Goal: Find specific page/section: Find specific page/section

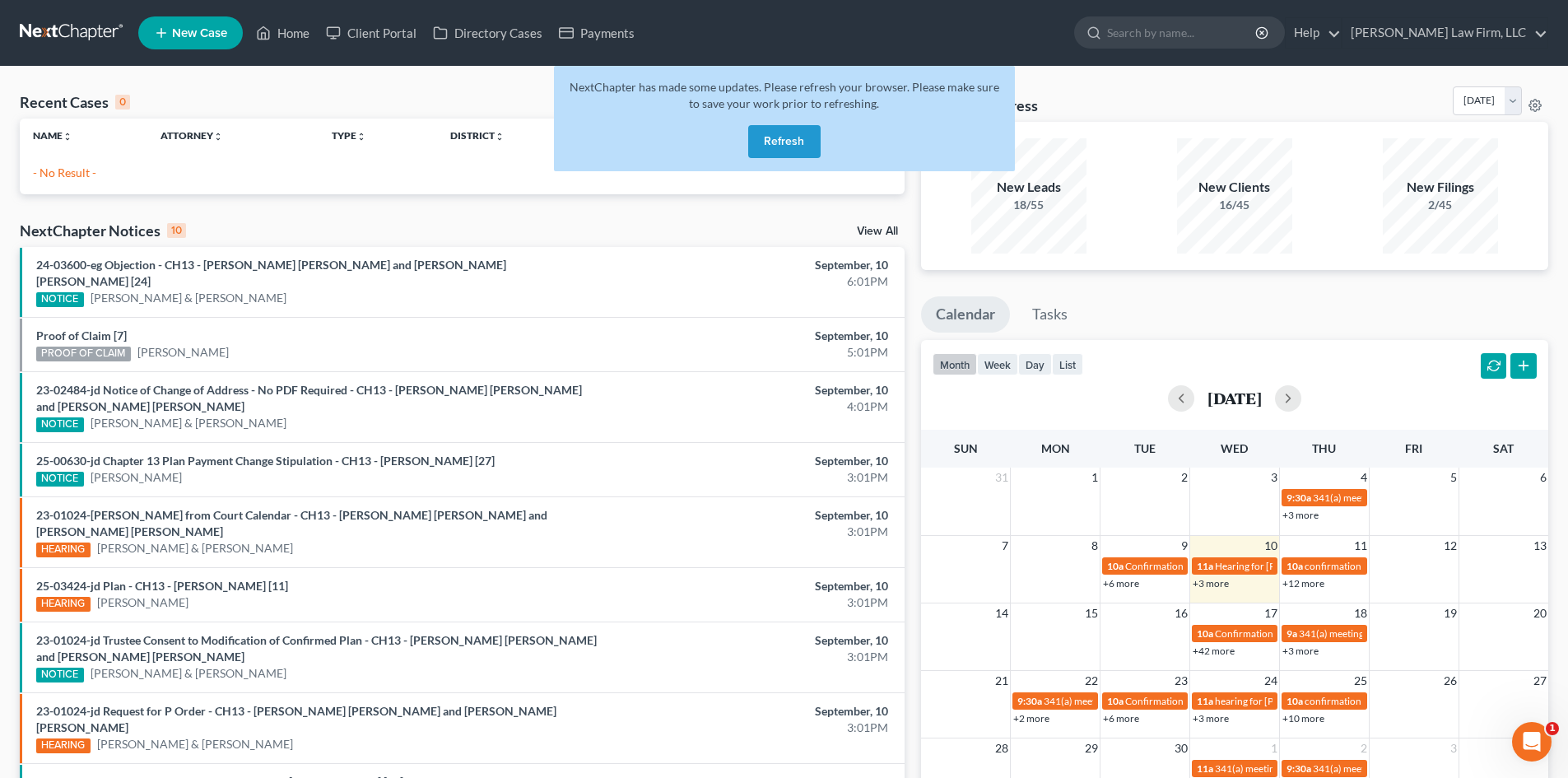
click at [770, 136] on button "Refresh" at bounding box center [784, 141] width 72 height 33
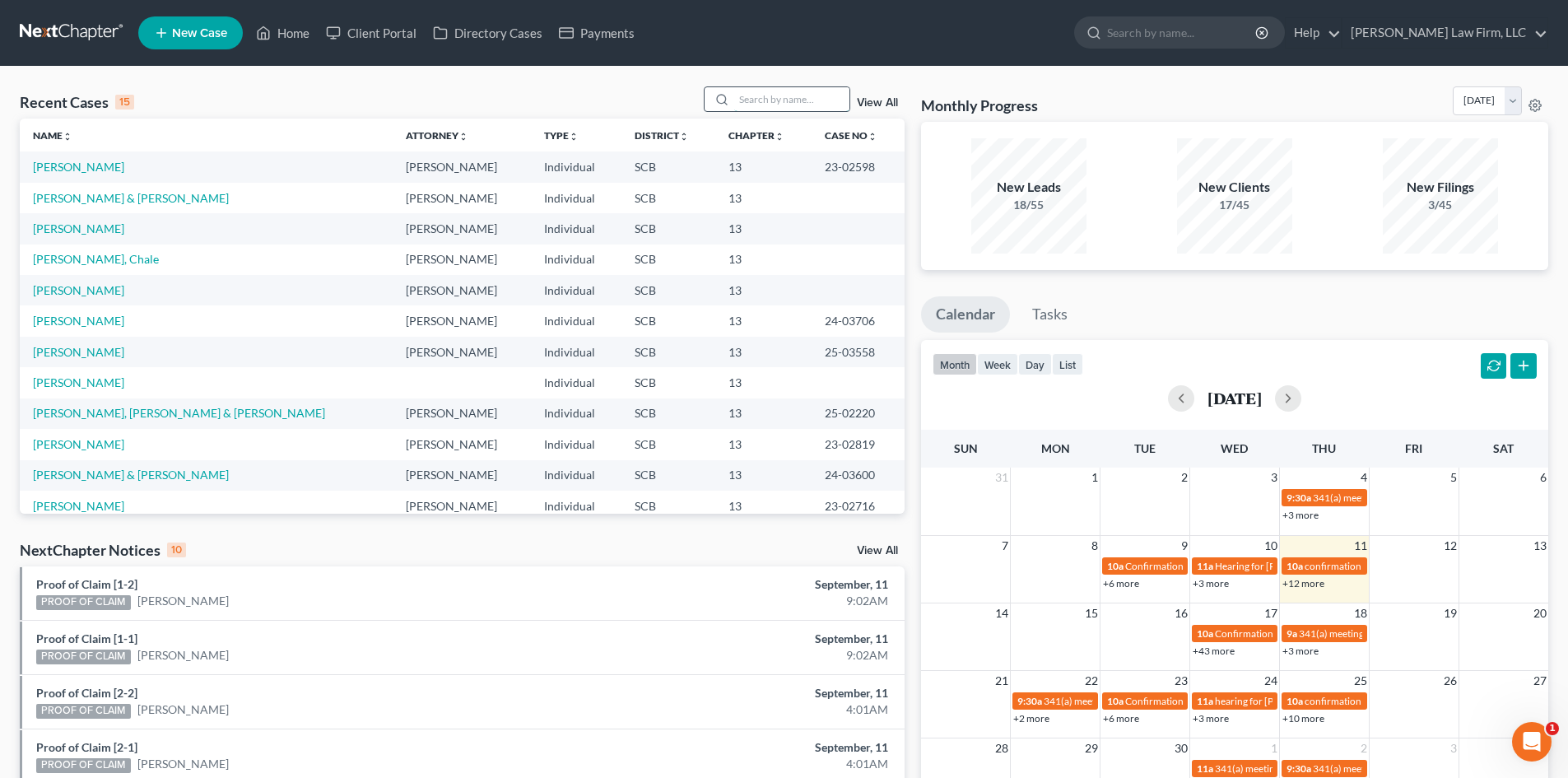
click at [749, 95] on input "search" at bounding box center [791, 99] width 115 height 23
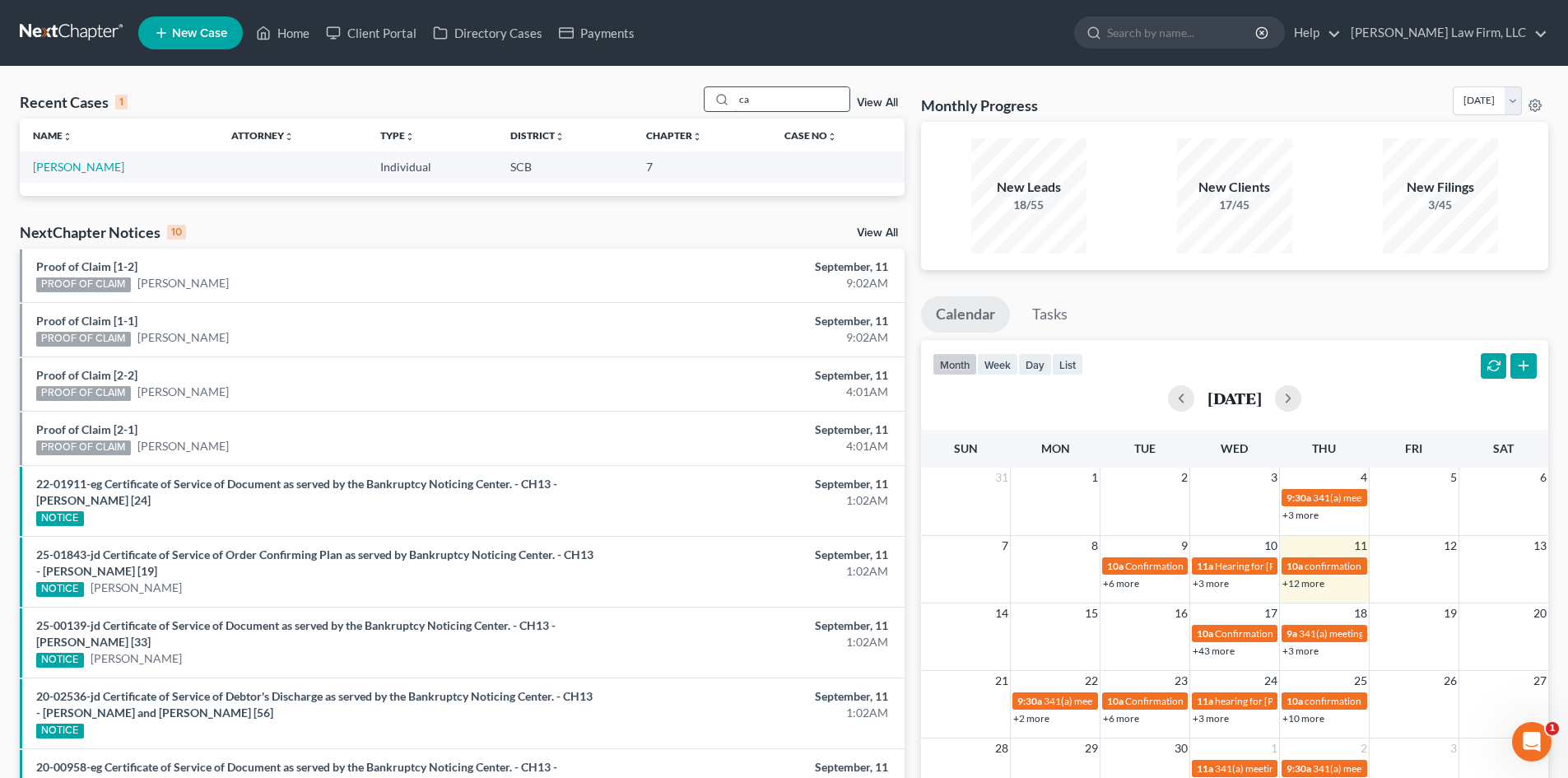
type input "c"
type input "[PERSON_NAME]"
click at [91, 168] on link "[PERSON_NAME][GEOGRAPHIC_DATA]" at bounding box center [137, 166] width 209 height 14
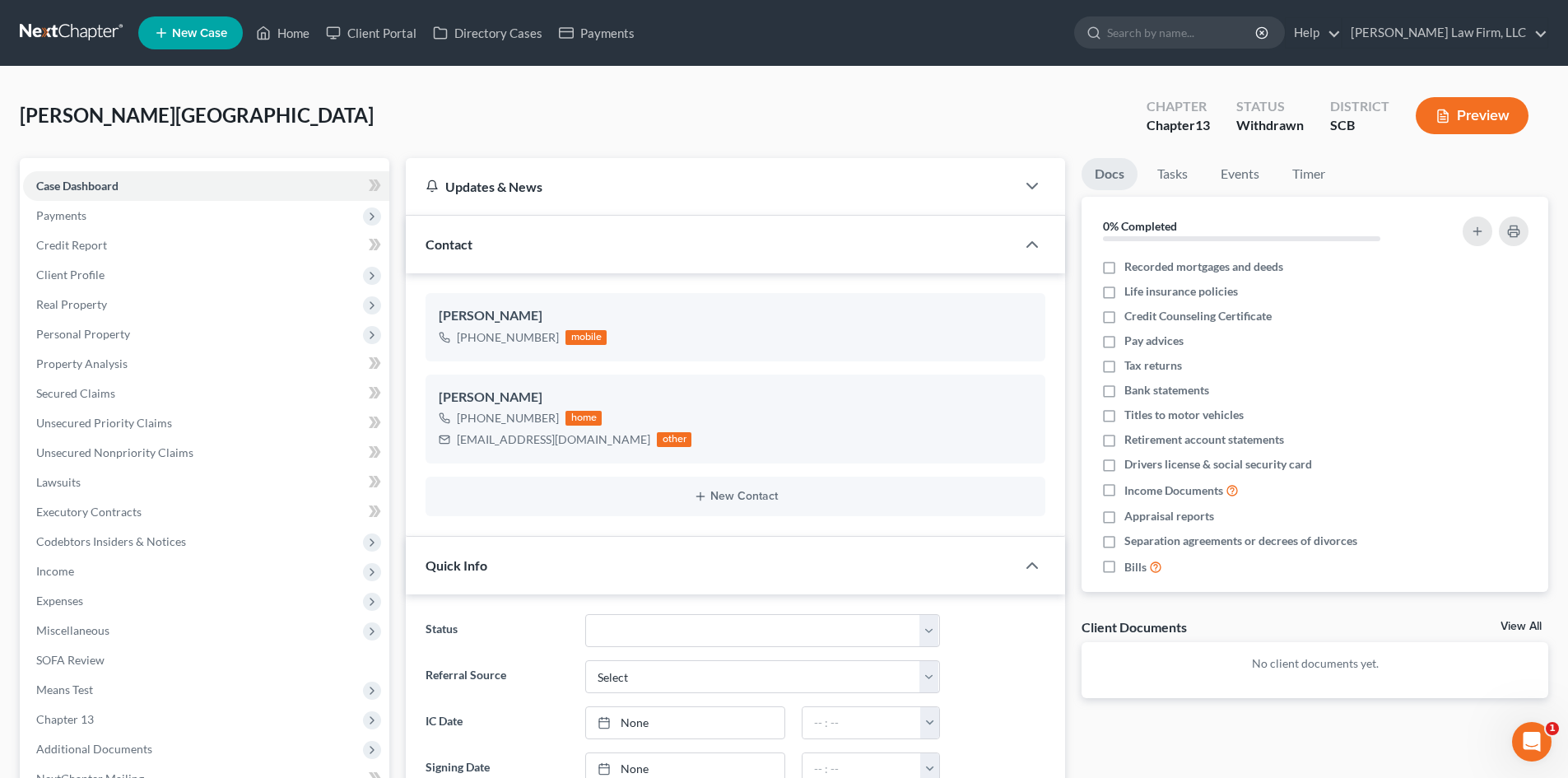
select select "0"
click at [300, 33] on link "Home" at bounding box center [282, 33] width 70 height 29
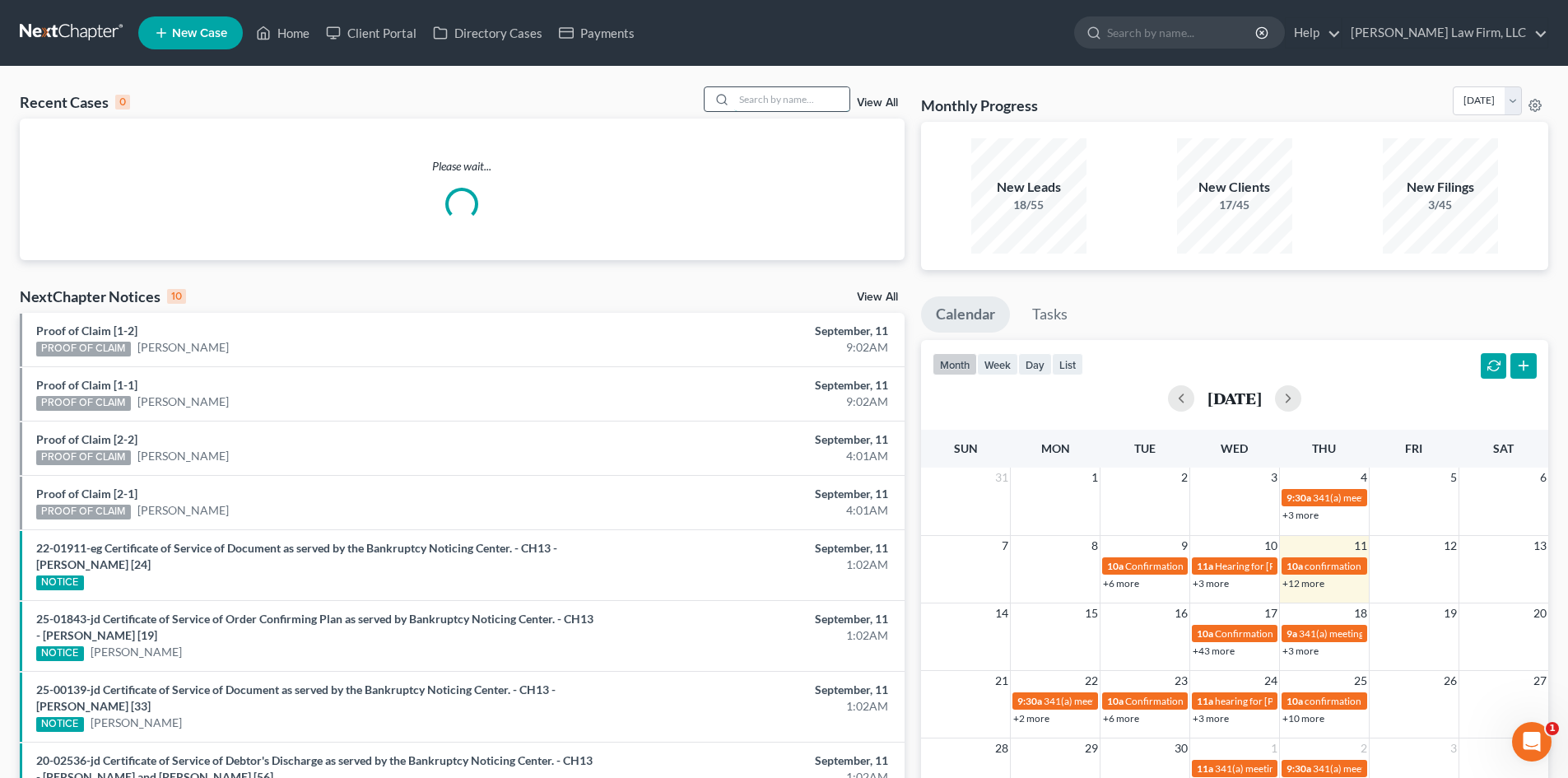
click at [808, 91] on input "search" at bounding box center [791, 99] width 115 height 23
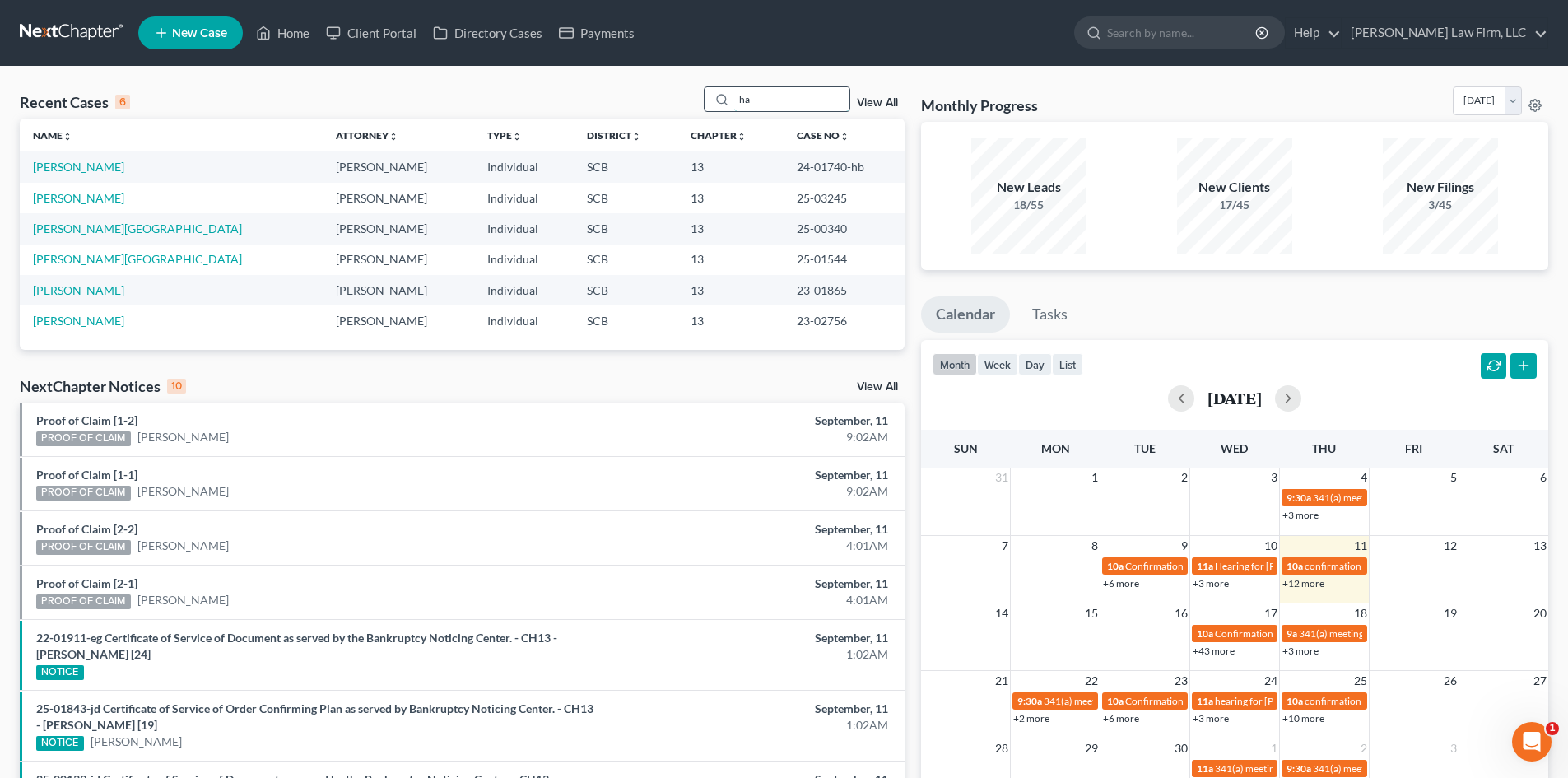
type input "h"
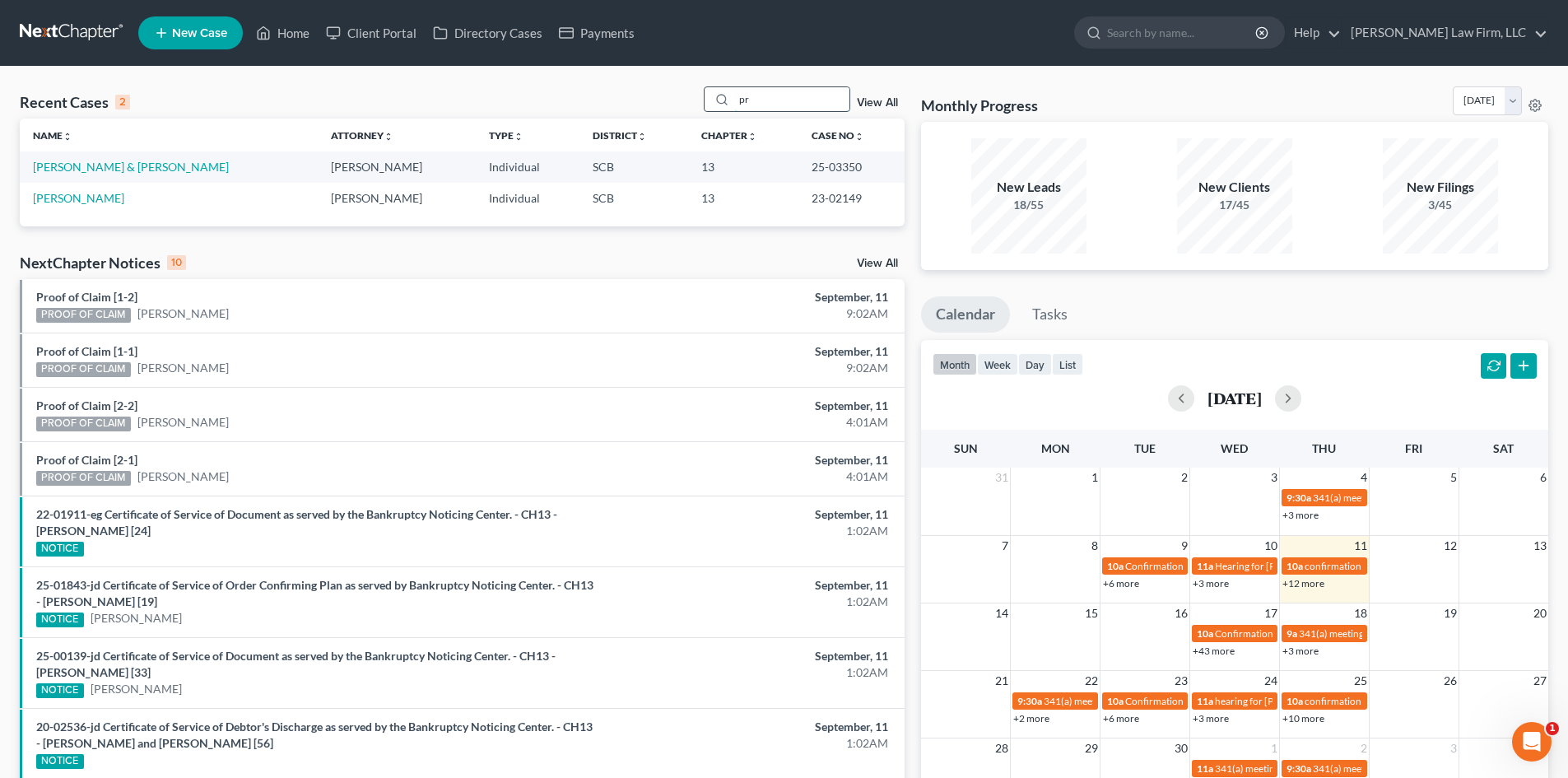
type input "p"
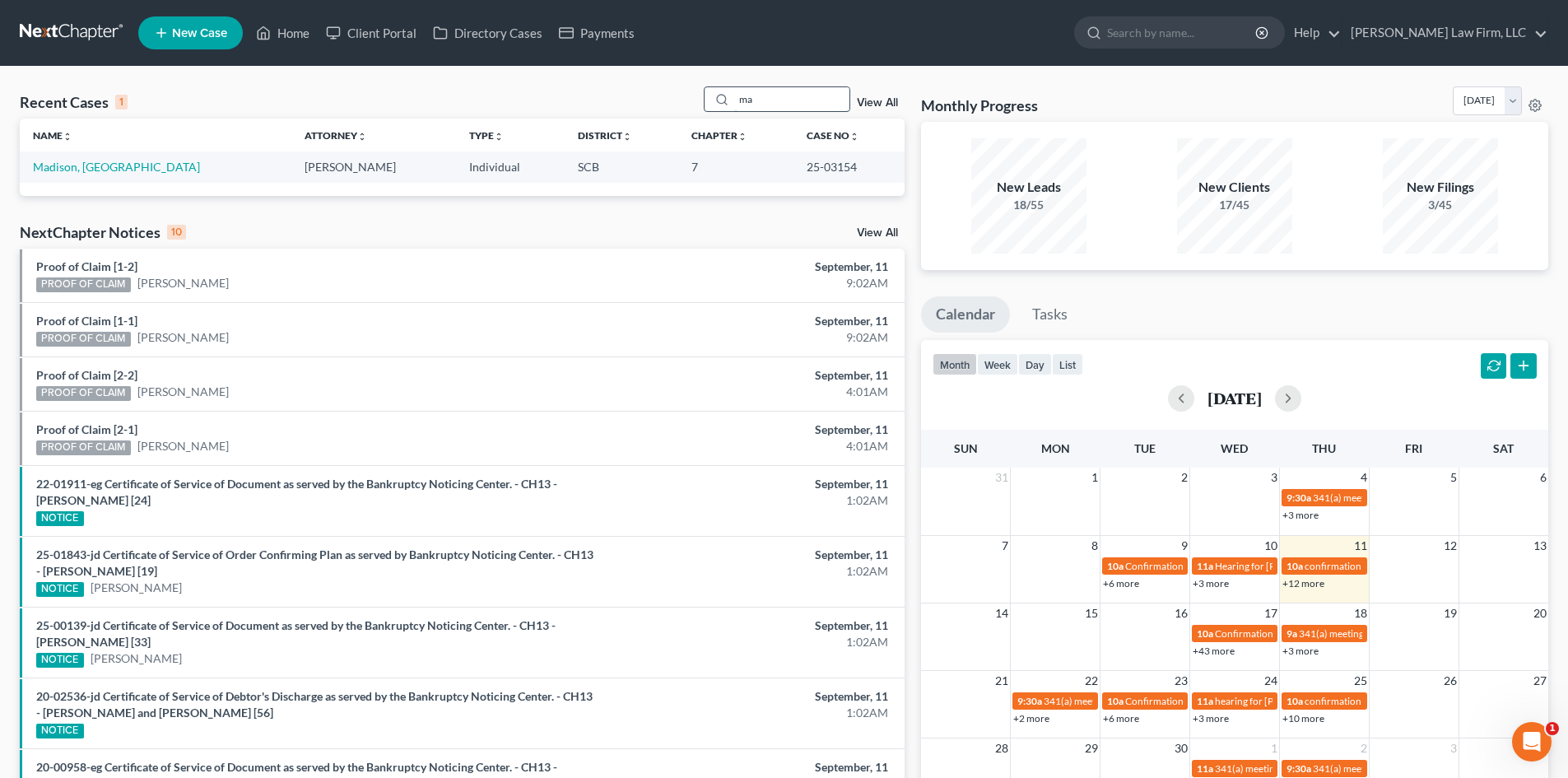
type input "m"
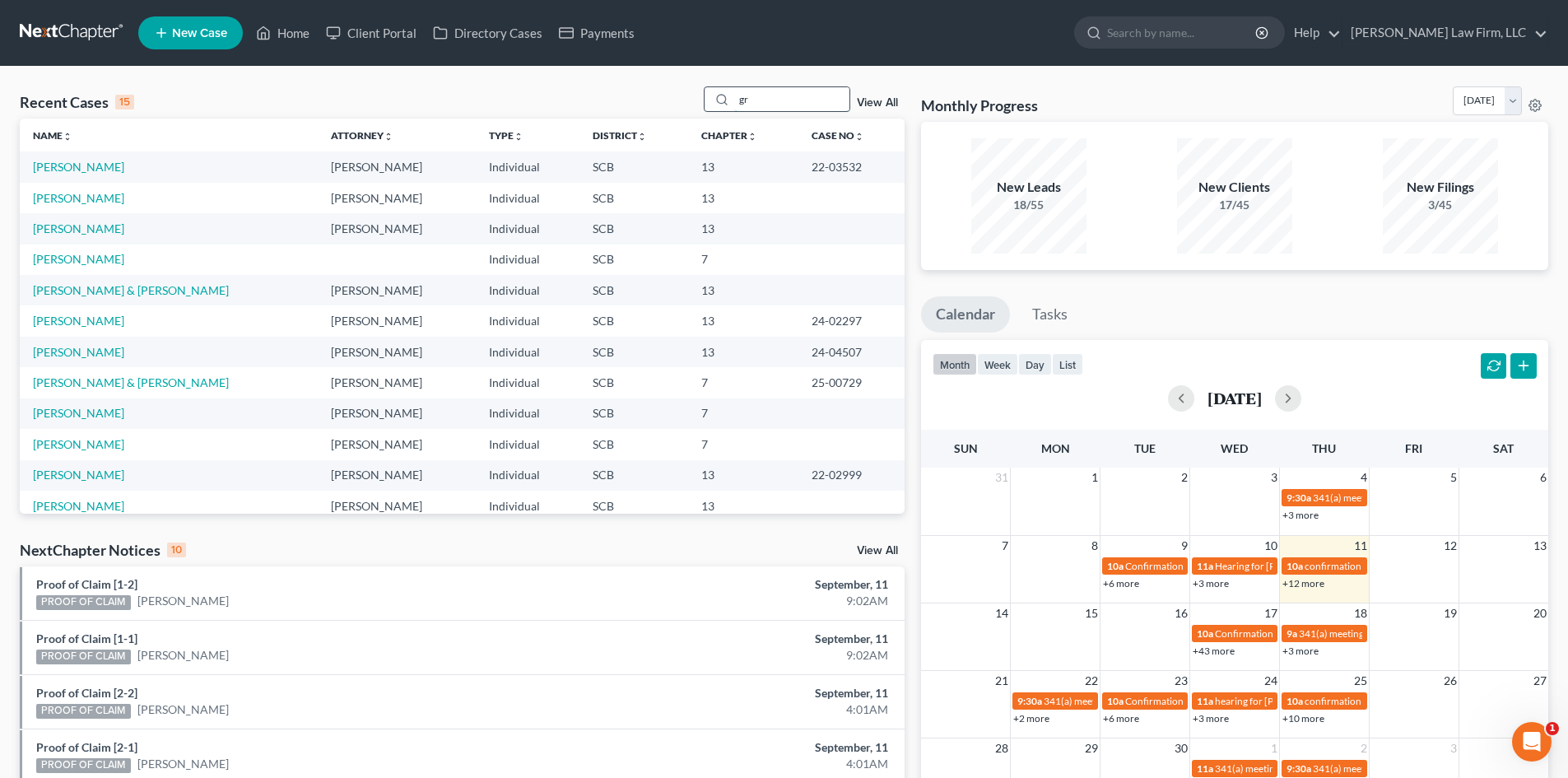
type input "g"
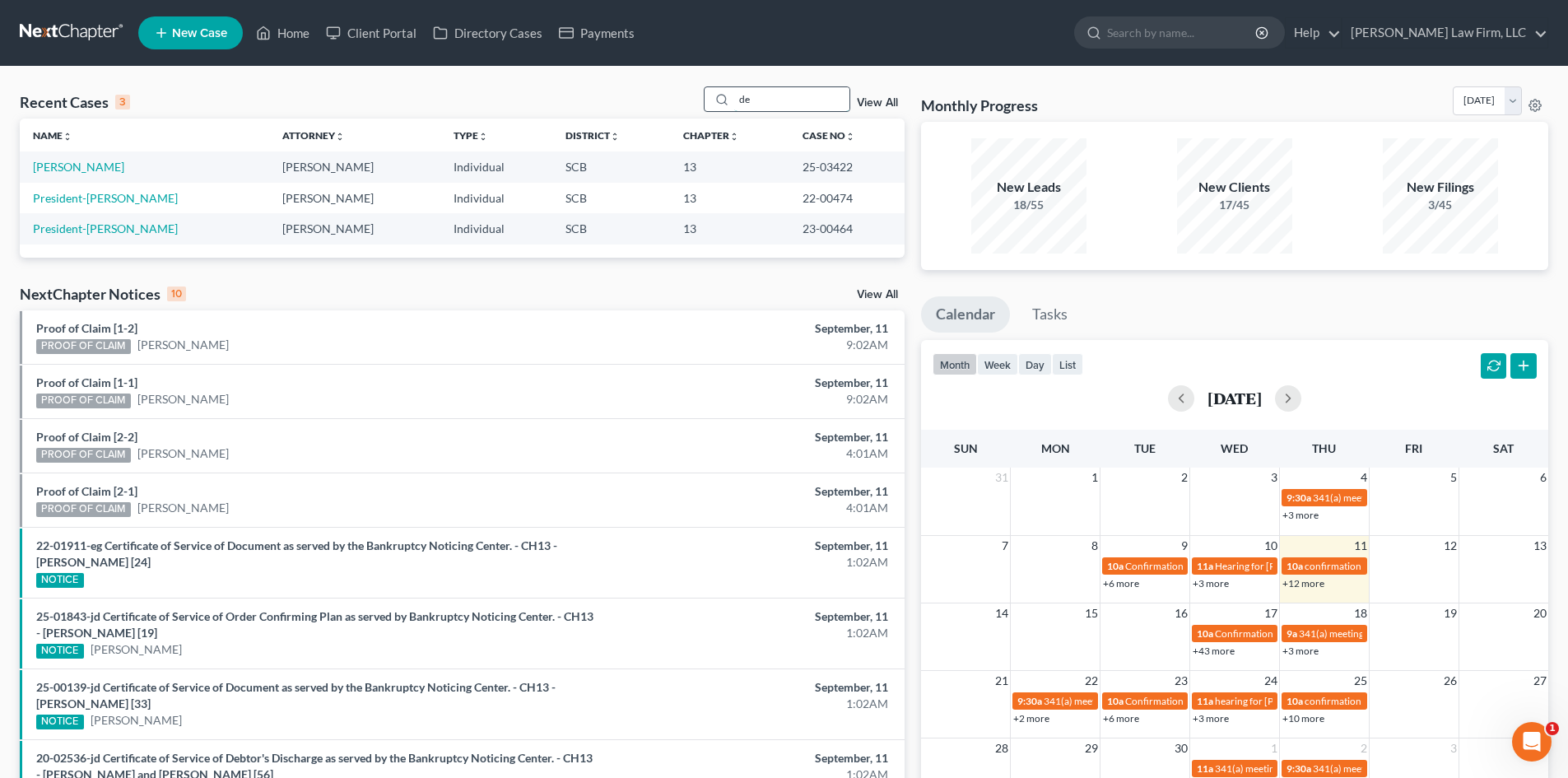
type input "d"
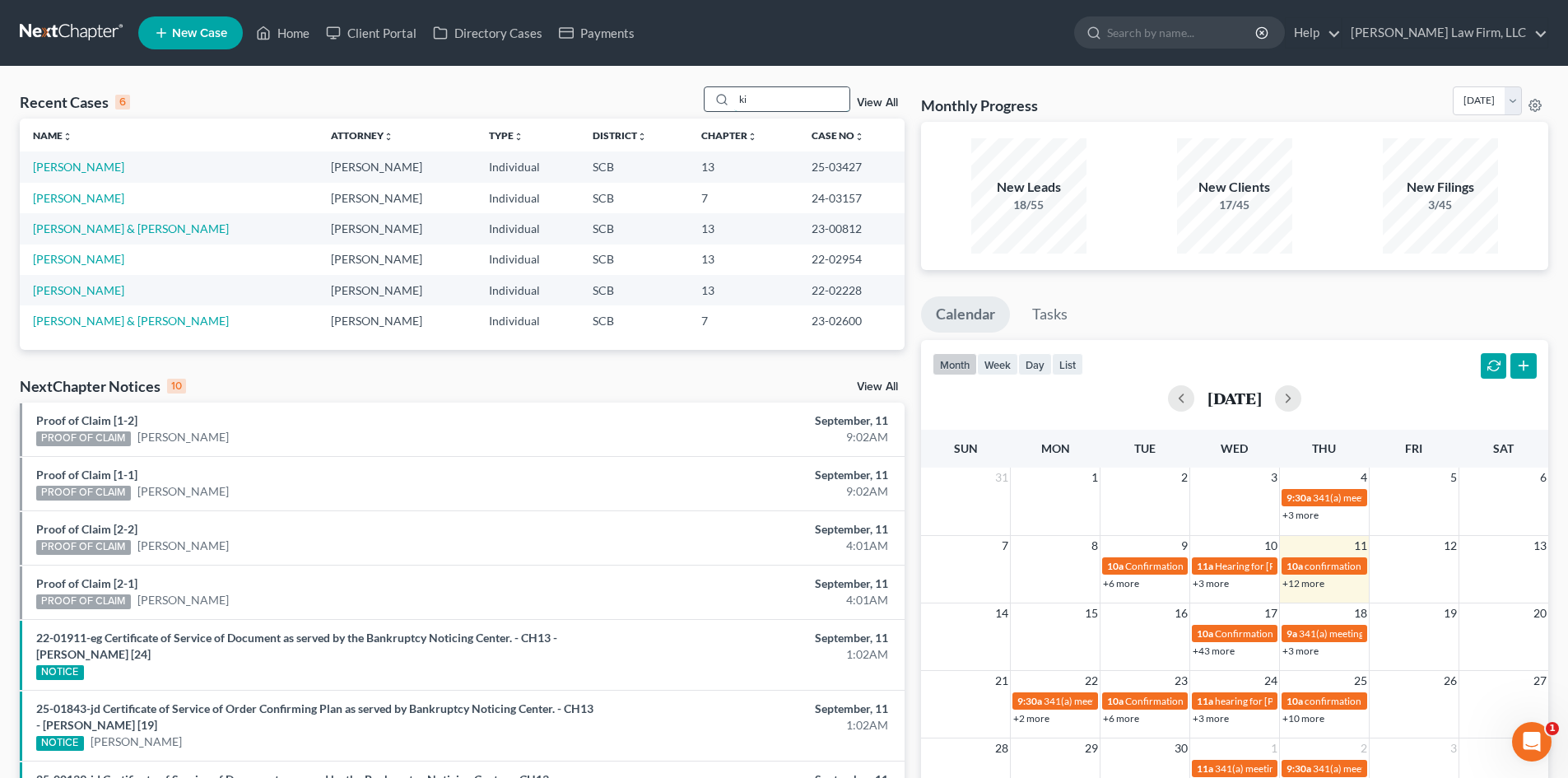
type input "k"
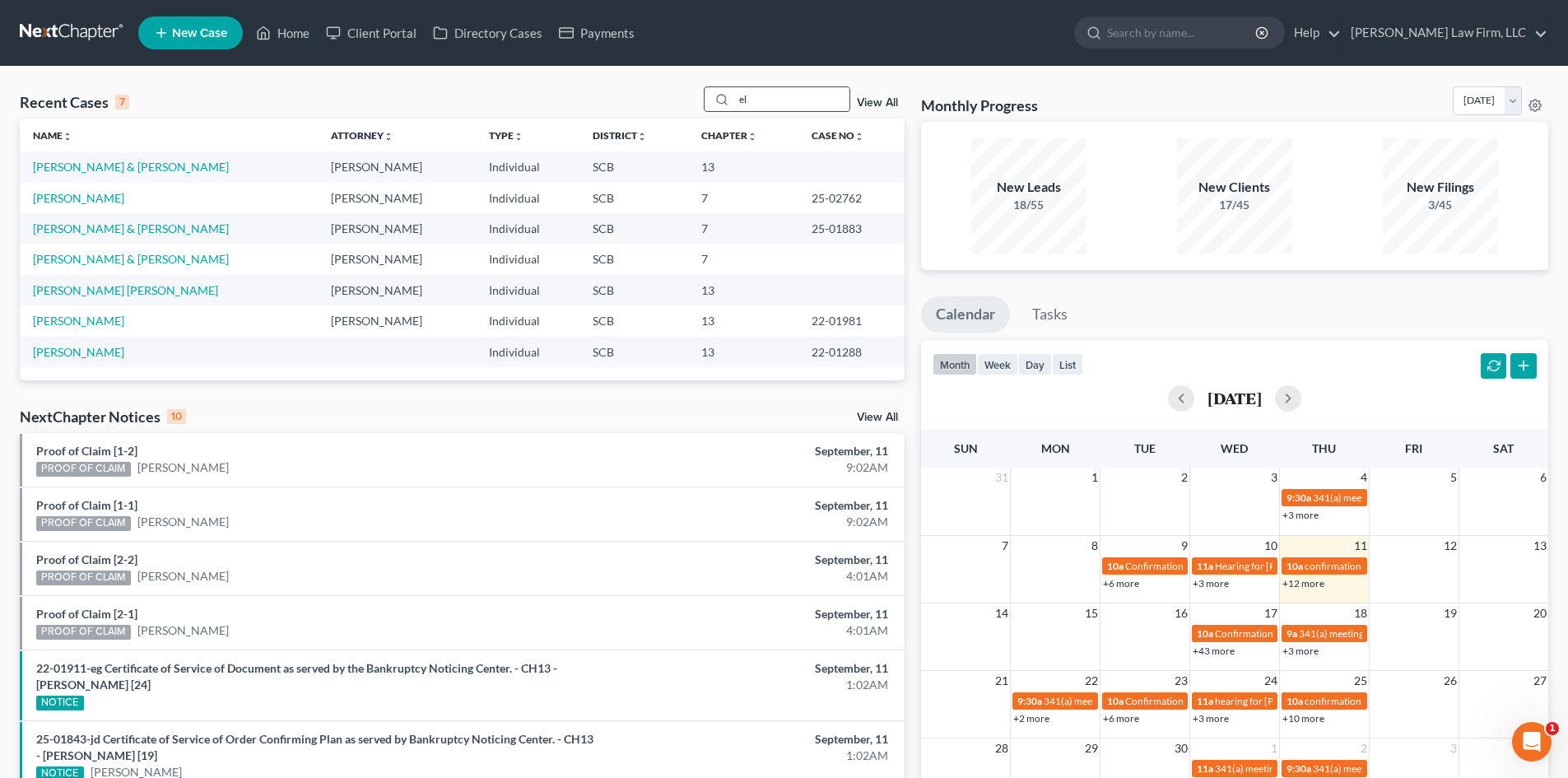
type input "e"
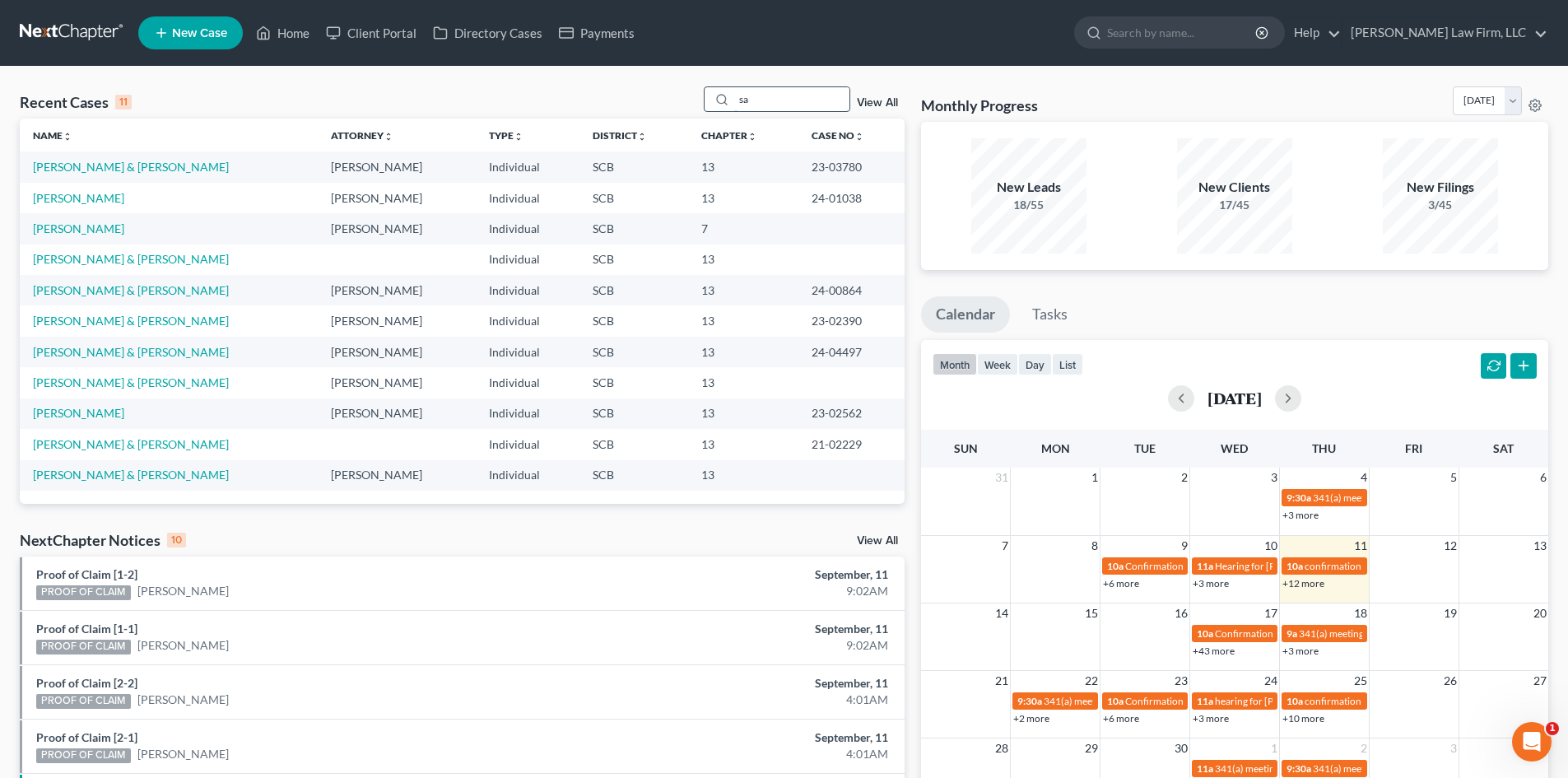
type input "s"
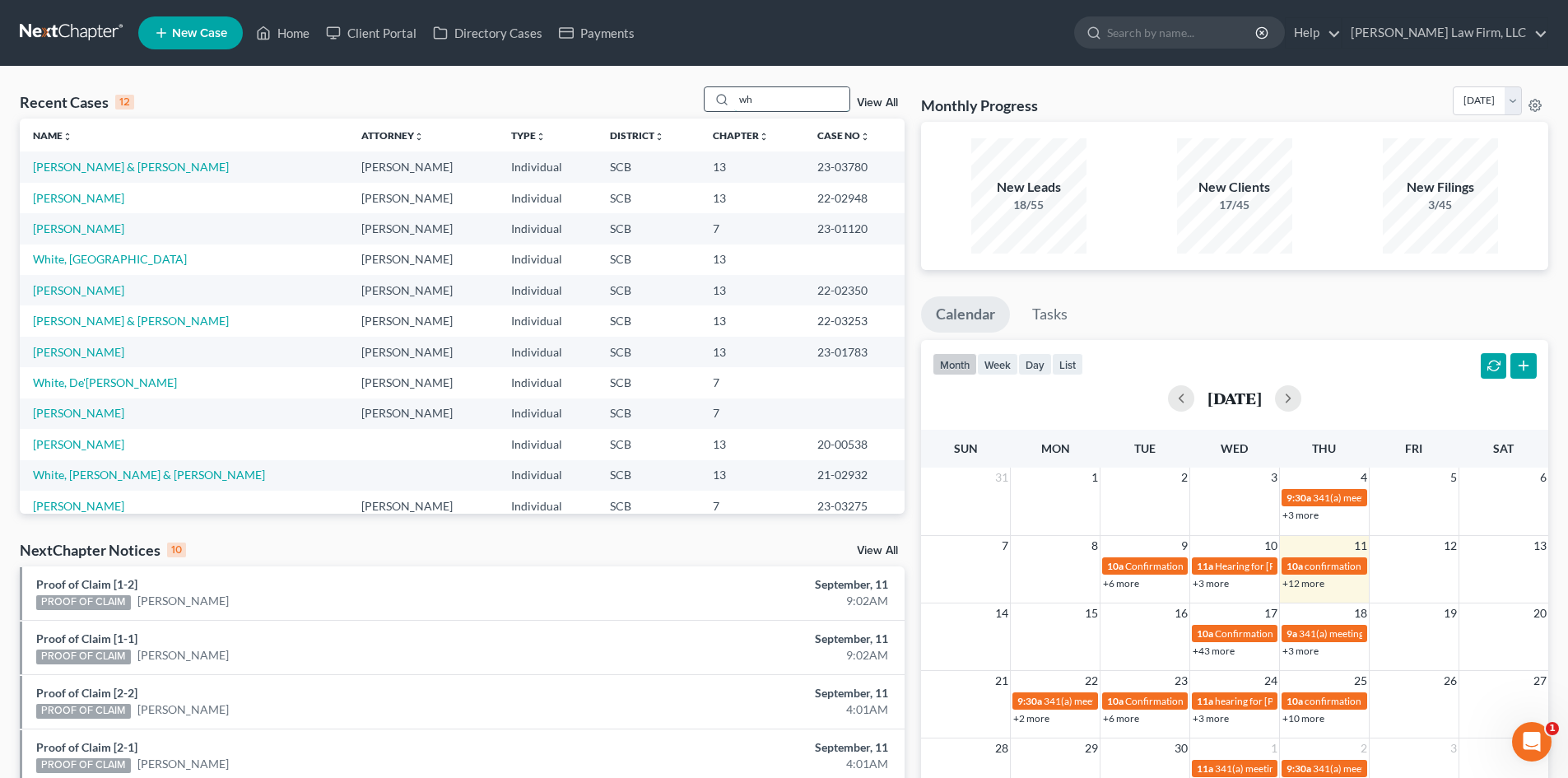
type input "w"
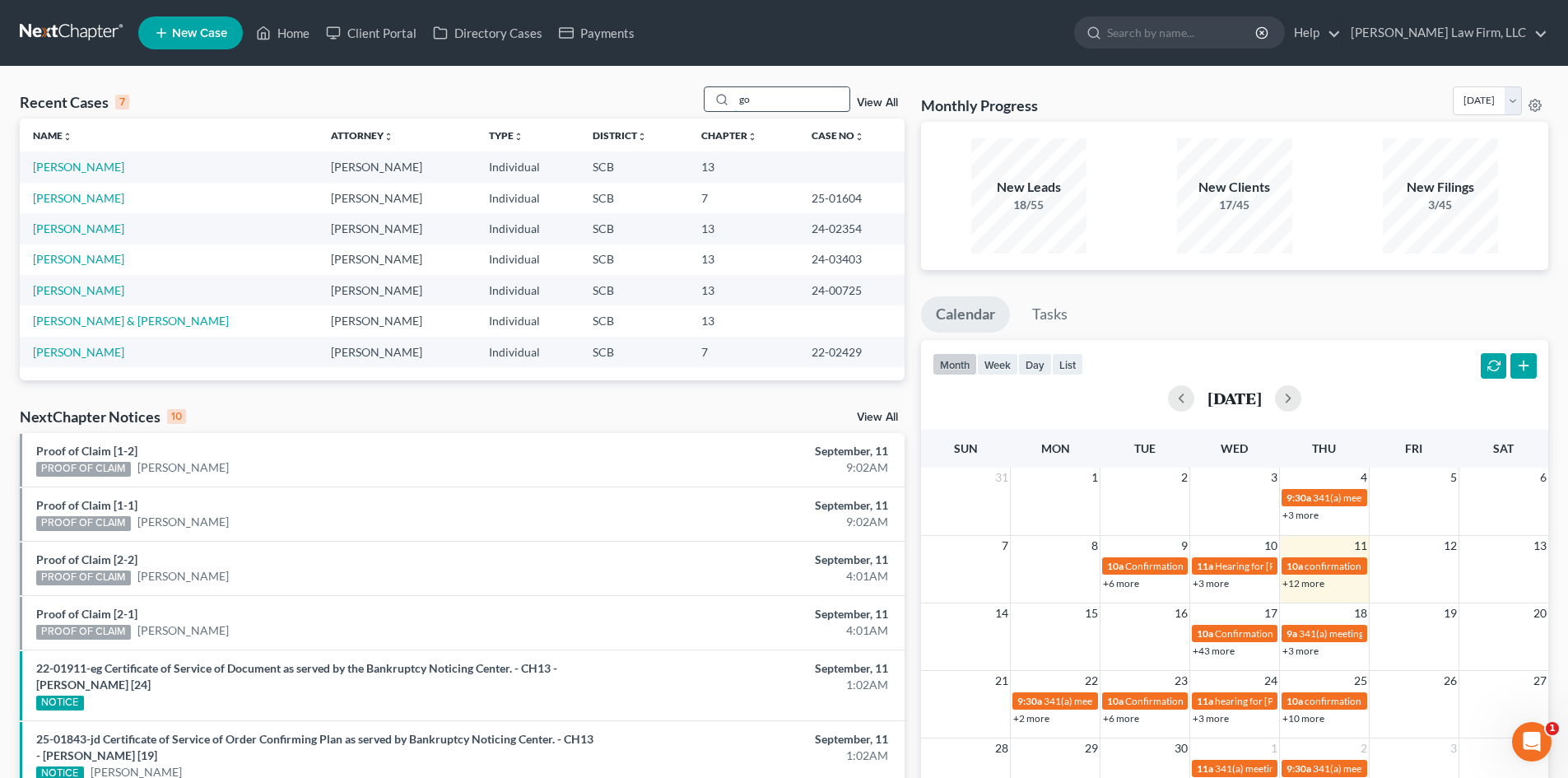
type input "g"
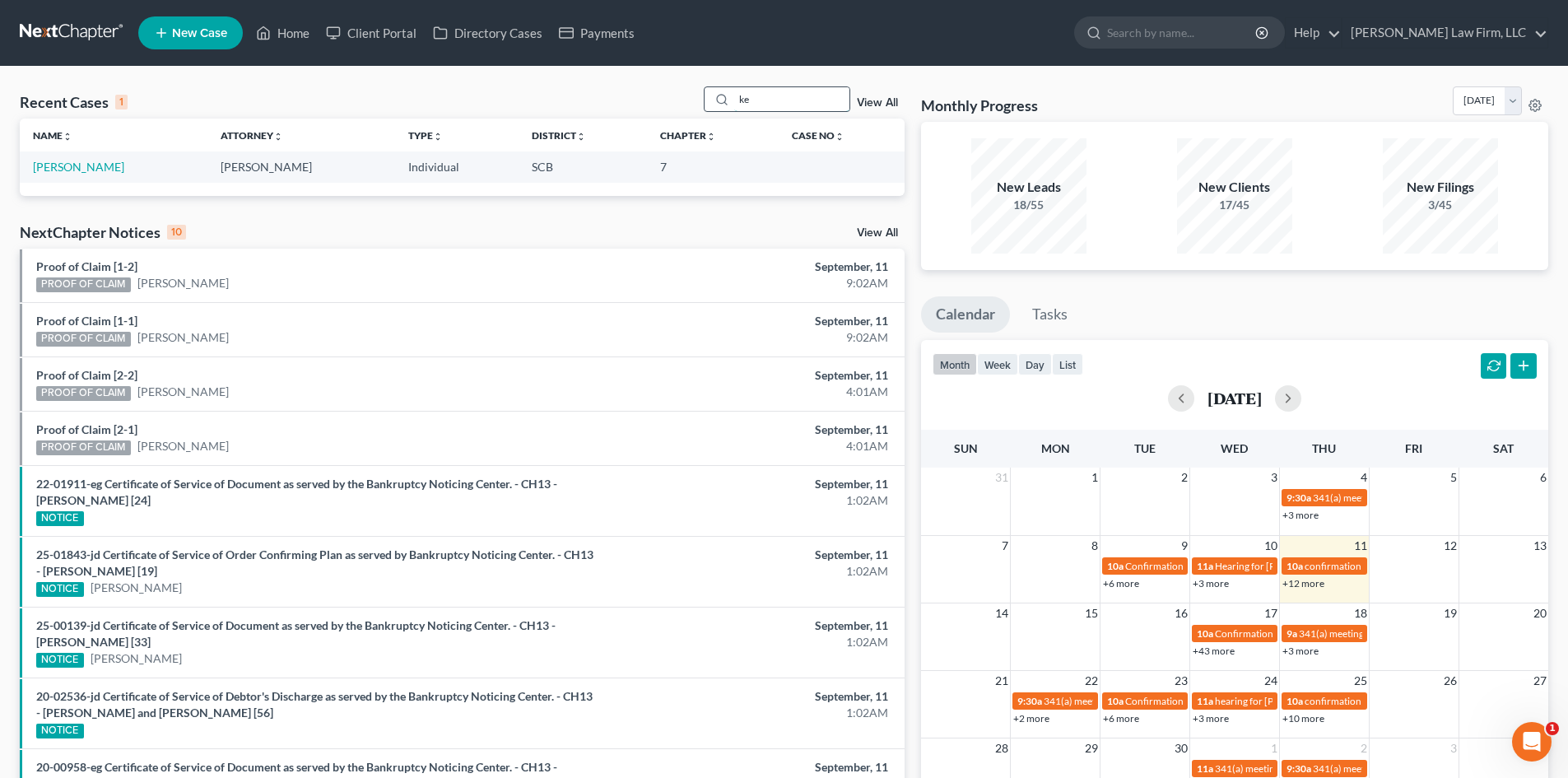
type input "k"
